Goal: Task Accomplishment & Management: Manage account settings

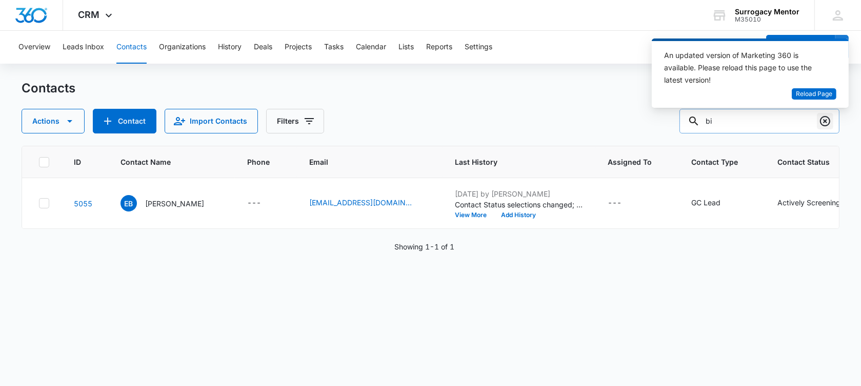
type input "b"
type input "[PERSON_NAME]"
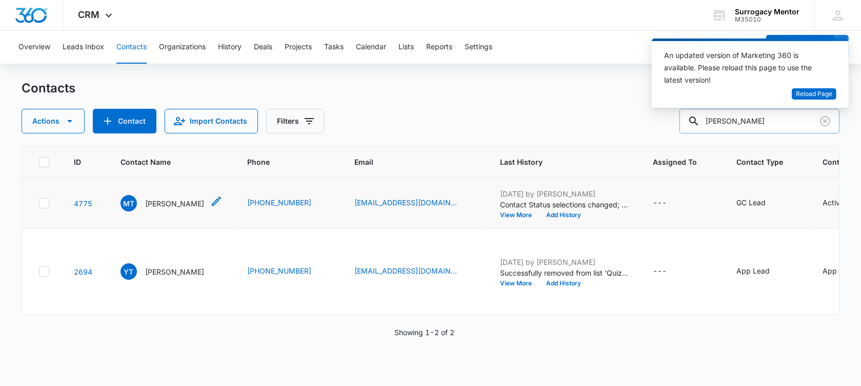
click at [172, 209] on p "[PERSON_NAME]" at bounding box center [174, 203] width 59 height 11
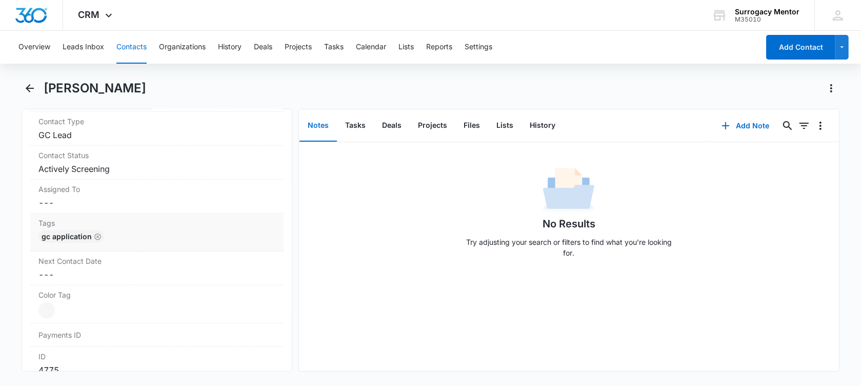
scroll to position [449, 0]
click at [95, 130] on dd "Cancel Save Changes GC Lead" at bounding box center [156, 133] width 237 height 12
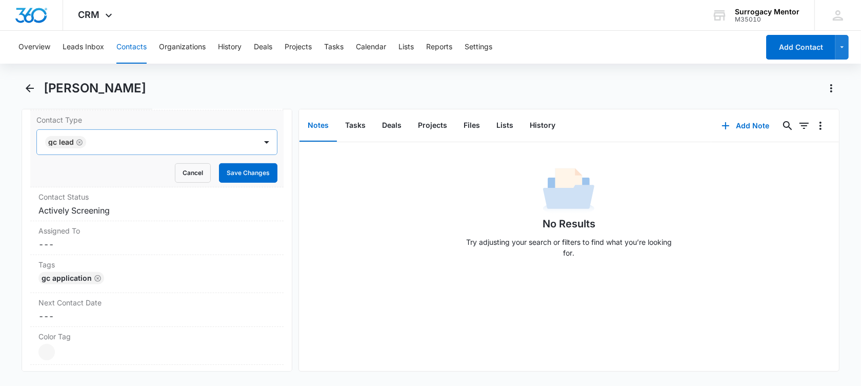
click at [80, 142] on icon "Remove GC Lead" at bounding box center [79, 142] width 7 height 8
click at [80, 142] on div at bounding box center [144, 142] width 197 height 14
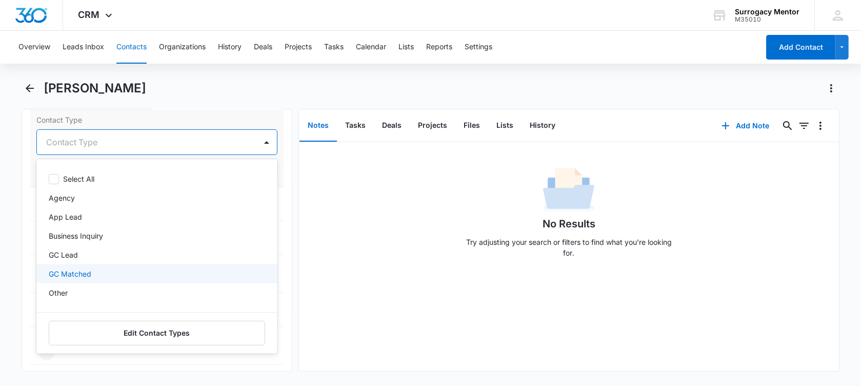
click at [88, 276] on p "GC Matched" at bounding box center [70, 273] width 43 height 11
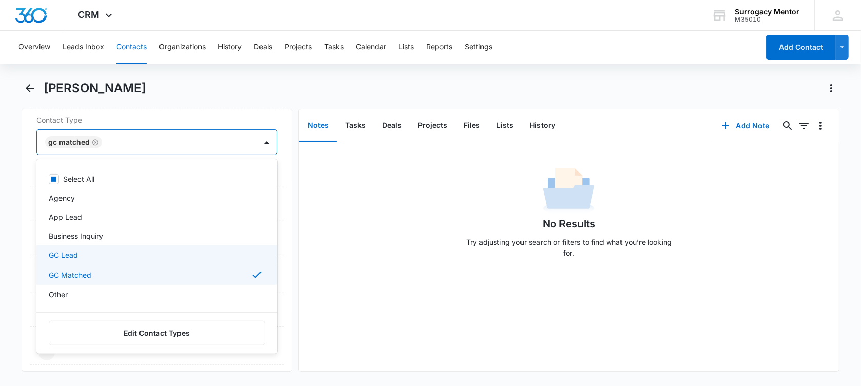
click at [22, 212] on div "Remove MT Megan Tate Contact Info Name Cancel Save Changes Megan Tate Phone Can…" at bounding box center [157, 240] width 271 height 262
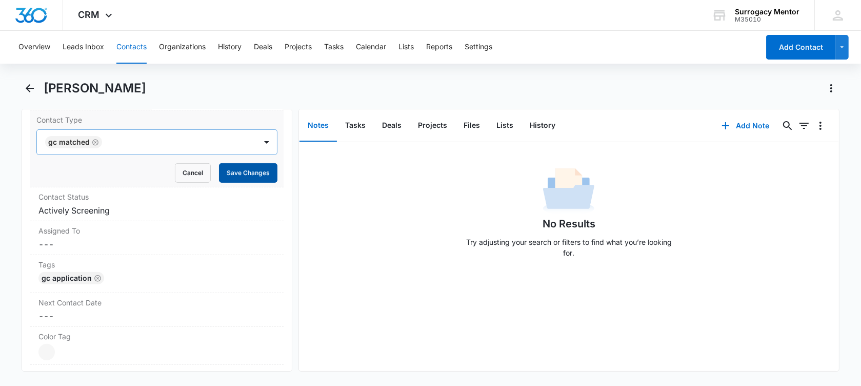
click at [226, 169] on button "Save Changes" at bounding box center [248, 172] width 58 height 19
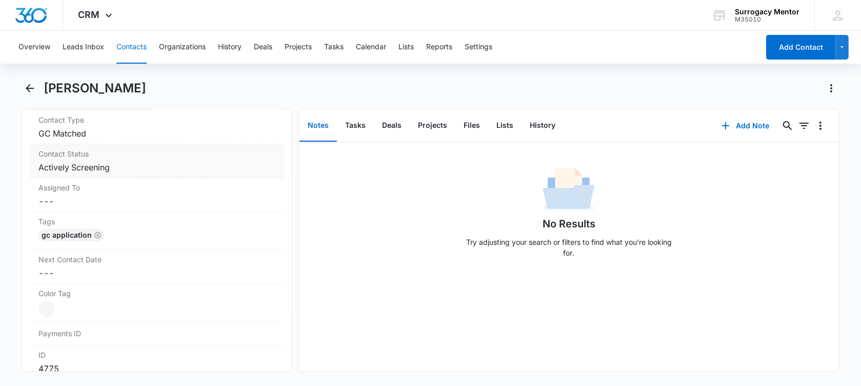
click at [111, 166] on dd "Cancel Save Changes Actively Screening" at bounding box center [156, 167] width 237 height 12
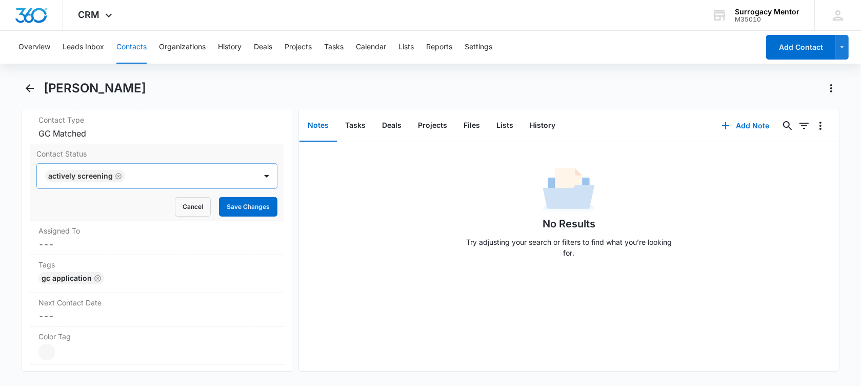
click at [115, 174] on icon "Remove Actively Screening" at bounding box center [118, 176] width 7 height 8
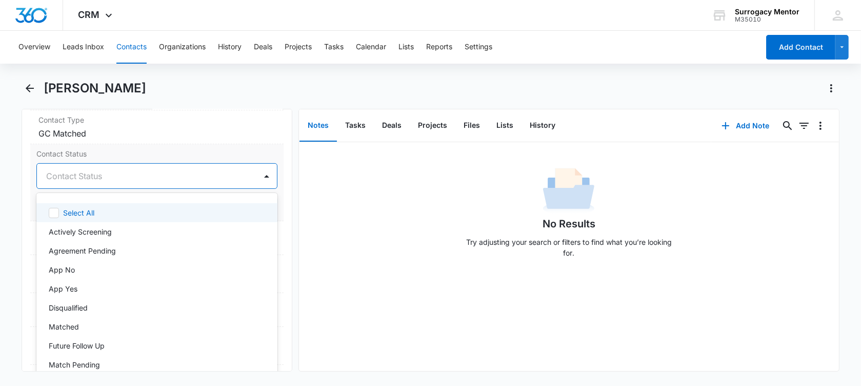
click at [112, 176] on div at bounding box center [144, 176] width 197 height 14
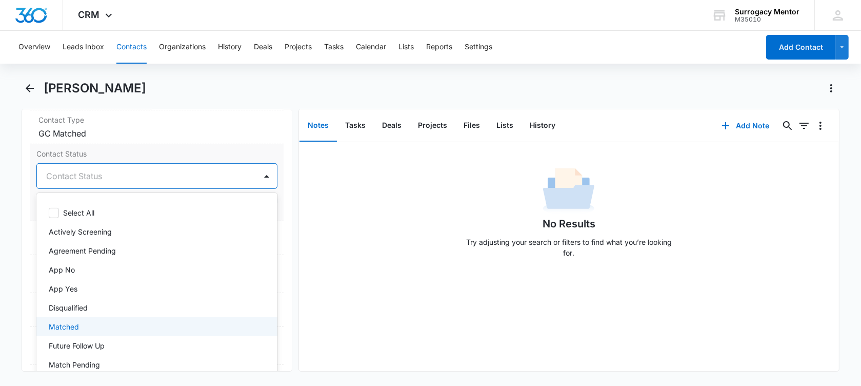
click at [99, 323] on div "Matched" at bounding box center [156, 326] width 214 height 11
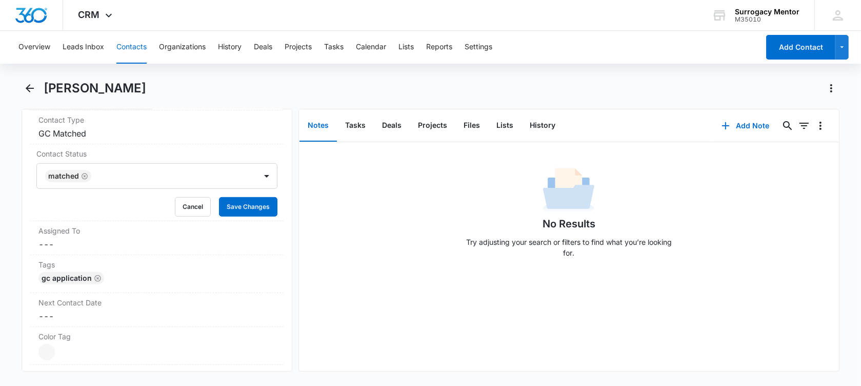
click at [7, 230] on main "Megan Tate Remove MT Megan Tate Contact Info Name Cancel Save Changes Megan Tat…" at bounding box center [430, 231] width 861 height 303
click at [246, 206] on button "Save Changes" at bounding box center [248, 206] width 58 height 19
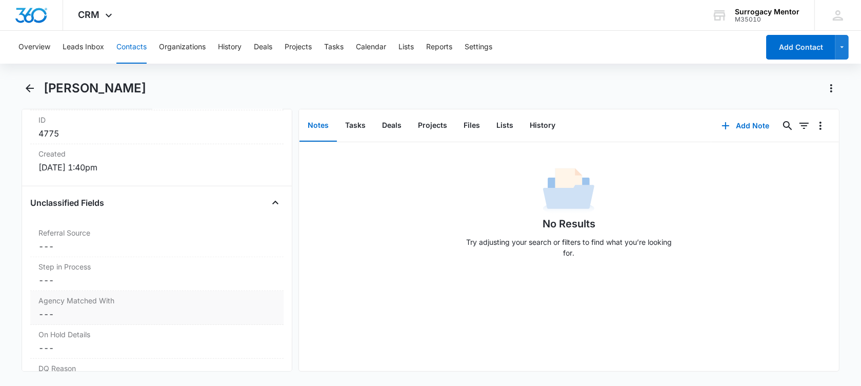
scroll to position [705, 0]
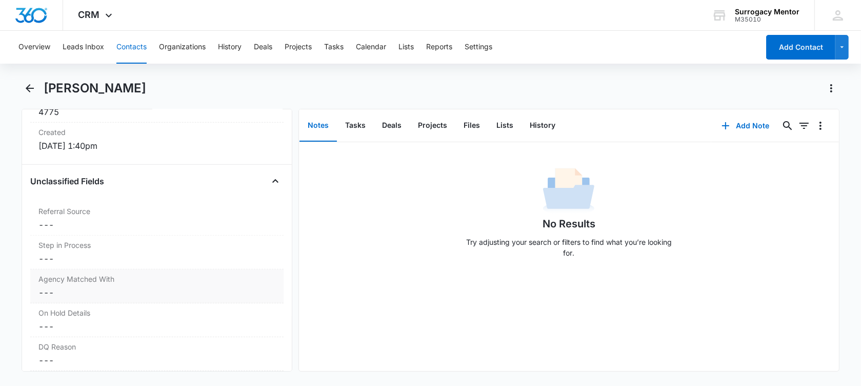
click at [101, 291] on dd "Cancel Save Changes ---" at bounding box center [156, 292] width 237 height 12
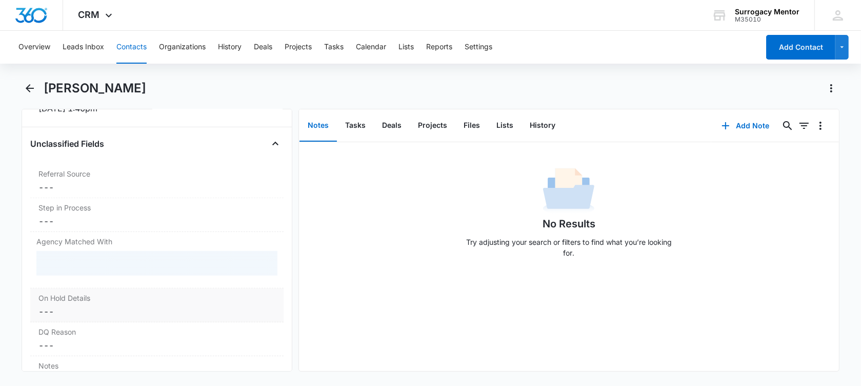
scroll to position [769, 0]
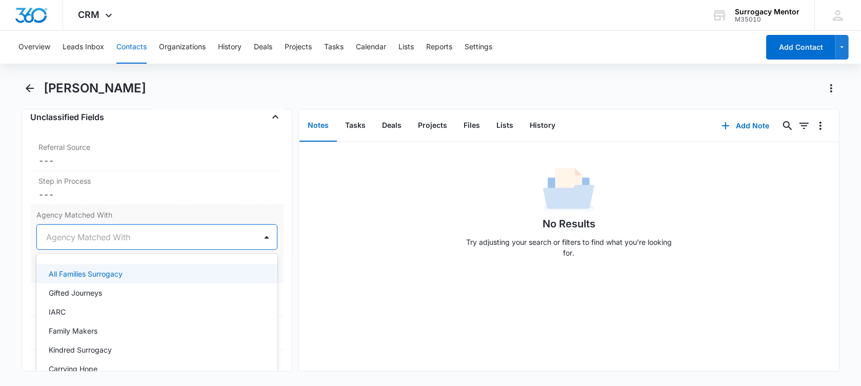
click at [110, 236] on div at bounding box center [144, 237] width 197 height 14
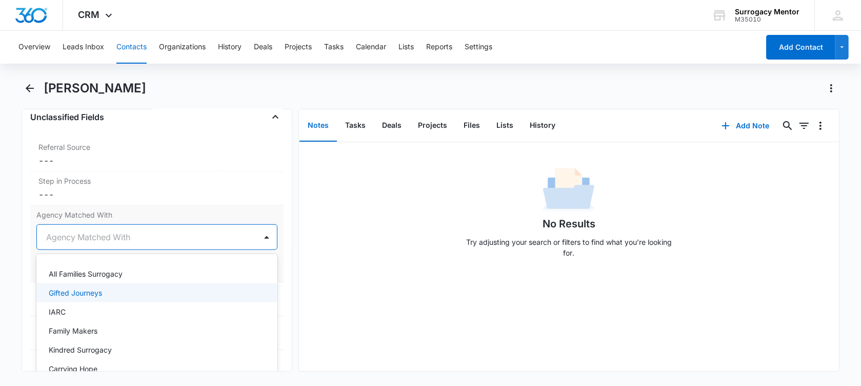
scroll to position [45, 0]
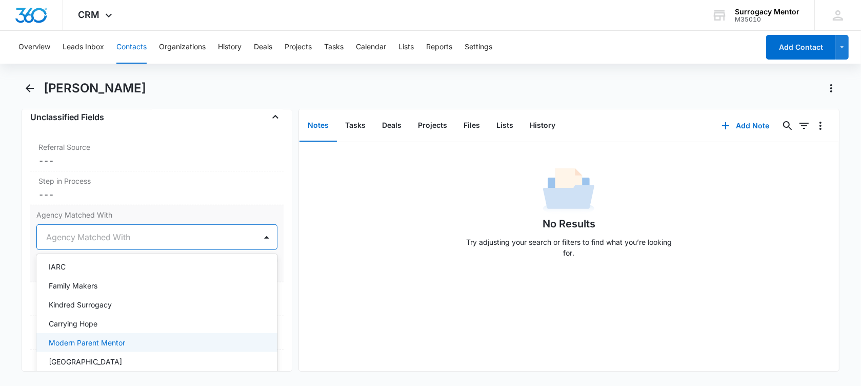
click at [134, 342] on div "Modern Parent Mentor" at bounding box center [156, 342] width 214 height 11
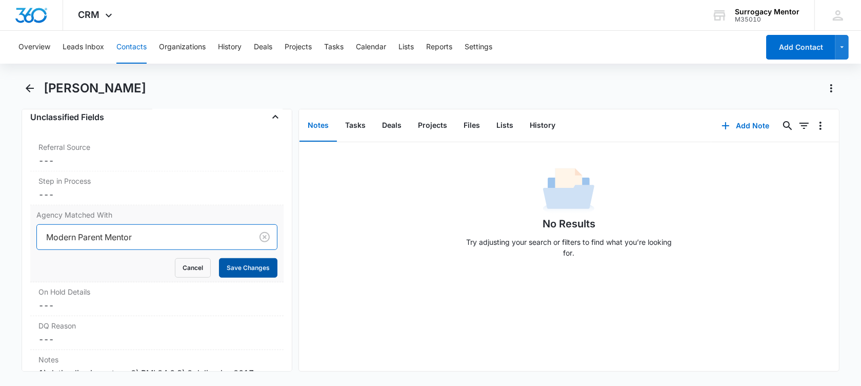
click at [238, 261] on button "Save Changes" at bounding box center [248, 267] width 58 height 19
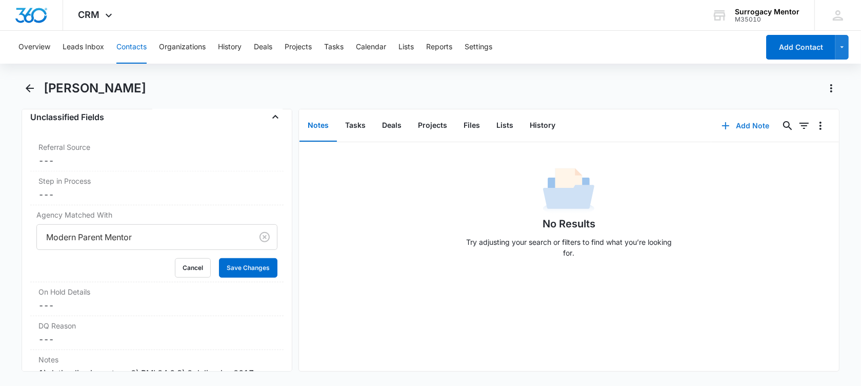
click at [737, 121] on button "Add Note" at bounding box center [745, 125] width 68 height 25
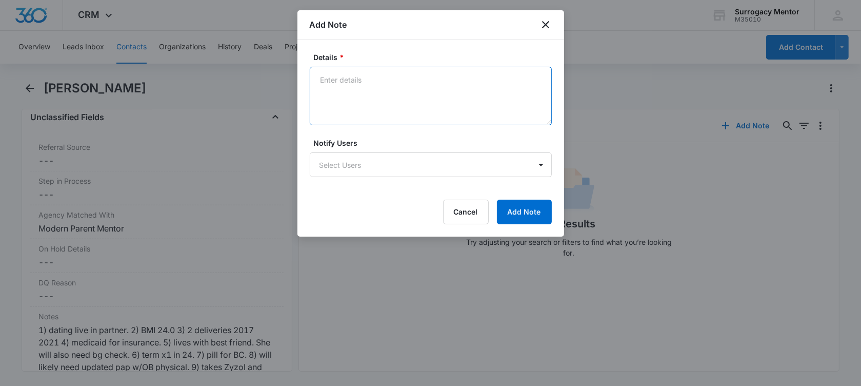
click at [341, 79] on textarea "Details *" at bounding box center [431, 96] width 242 height 58
type textarea "10/05/25: Matched with MPM IPs doing MPP guided"
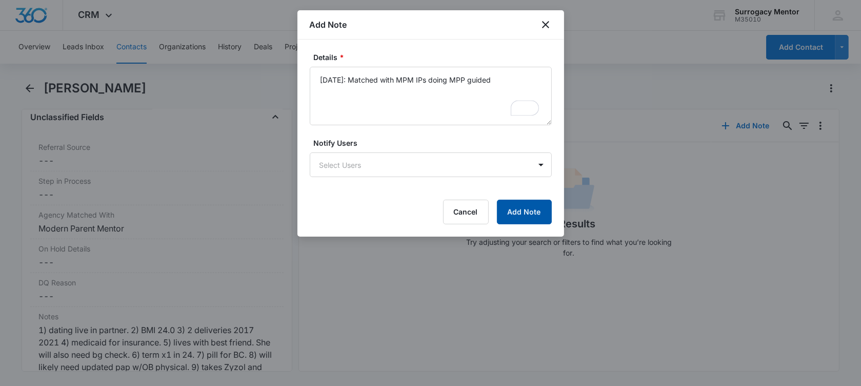
click at [524, 209] on button "Add Note" at bounding box center [524, 211] width 55 height 25
